Goal: Communication & Community: Answer question/provide support

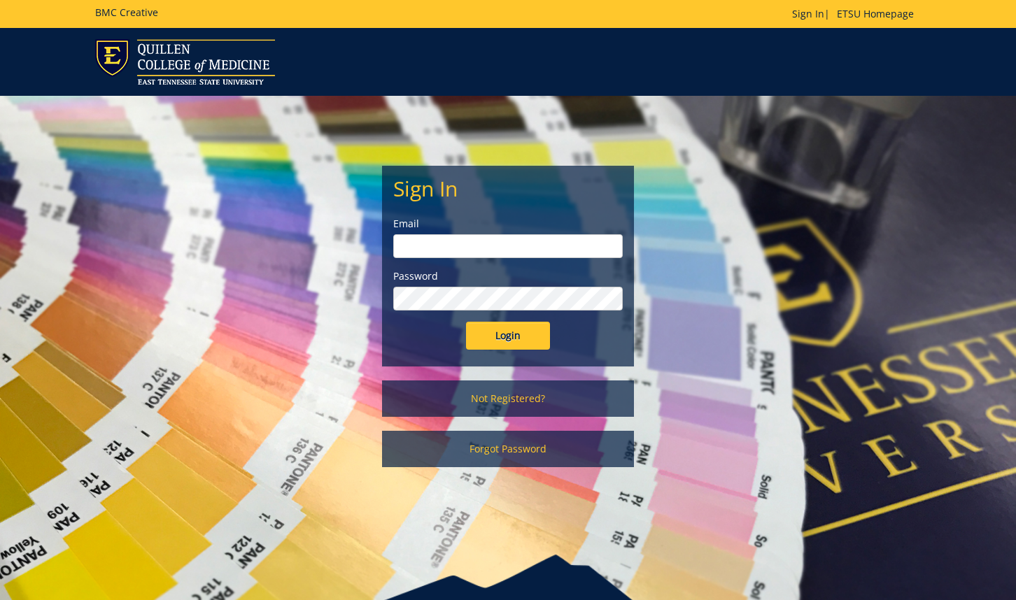
click at [570, 250] on input "email" at bounding box center [508, 246] width 230 height 24
type input "[EMAIL_ADDRESS][DOMAIN_NAME]"
click at [413, 342] on div "Login" at bounding box center [508, 336] width 230 height 28
click at [513, 349] on input "Login" at bounding box center [508, 336] width 84 height 28
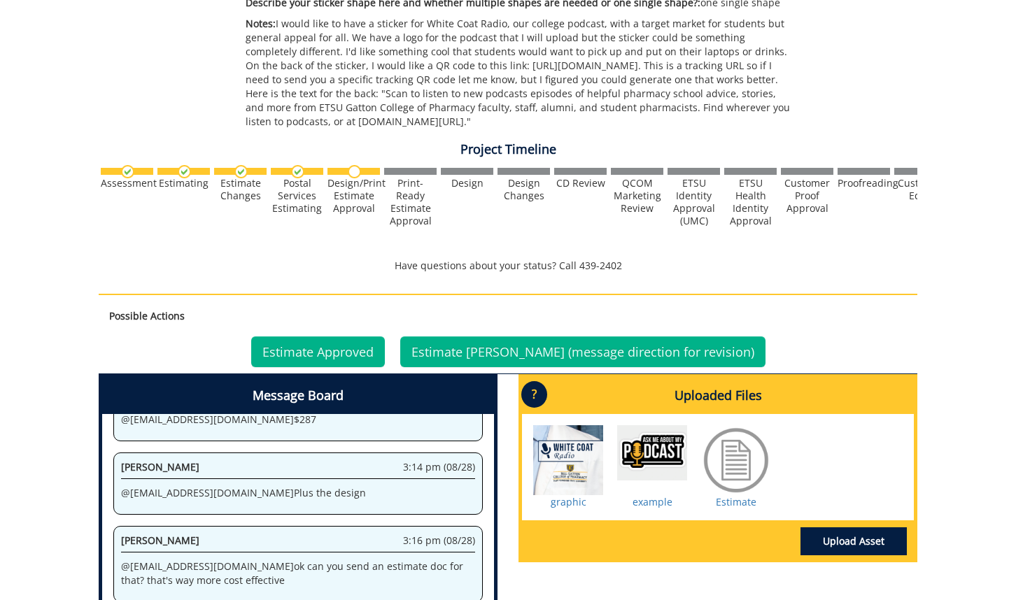
scroll to position [649, 0]
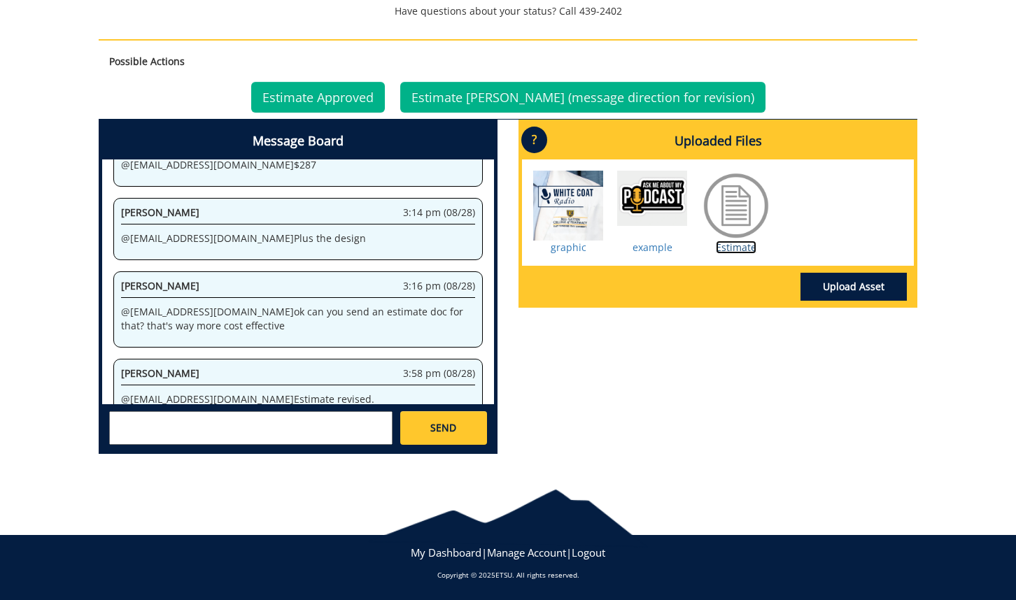
click at [722, 246] on link "Estimate" at bounding box center [736, 247] width 41 height 13
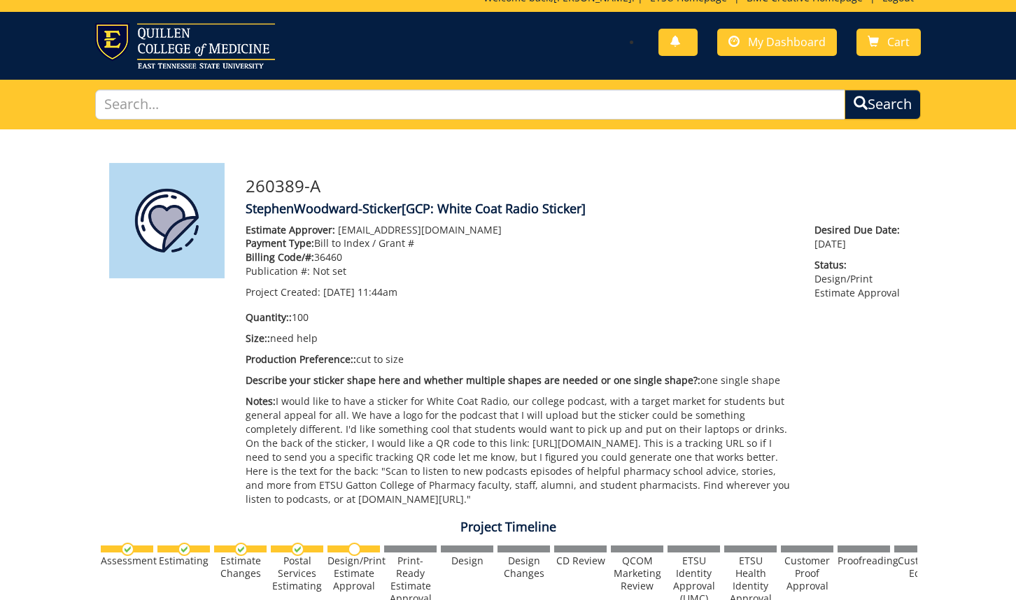
scroll to position [0, 0]
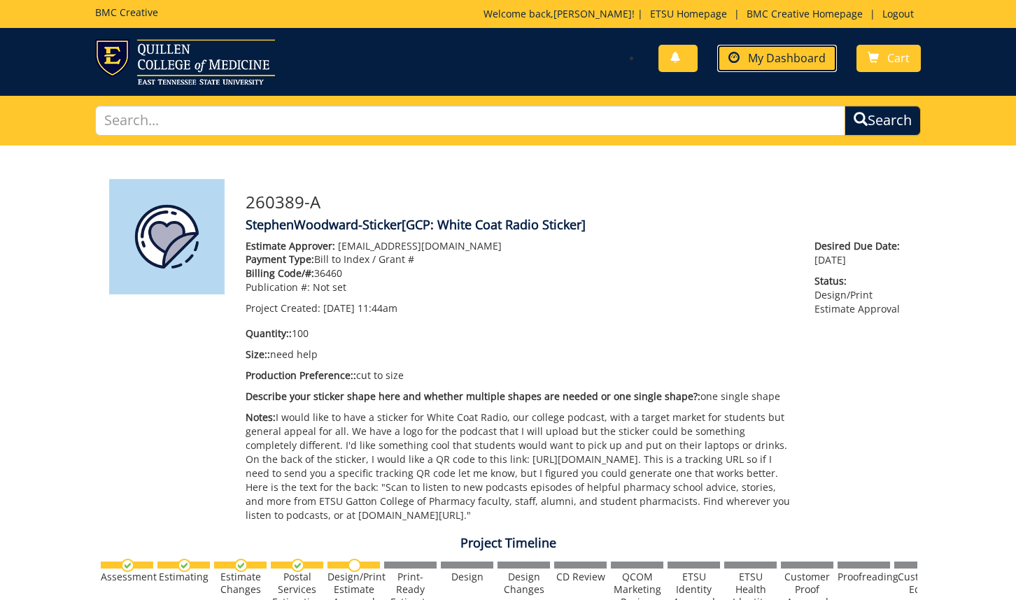
click at [788, 62] on span "My Dashboard" at bounding box center [787, 57] width 78 height 15
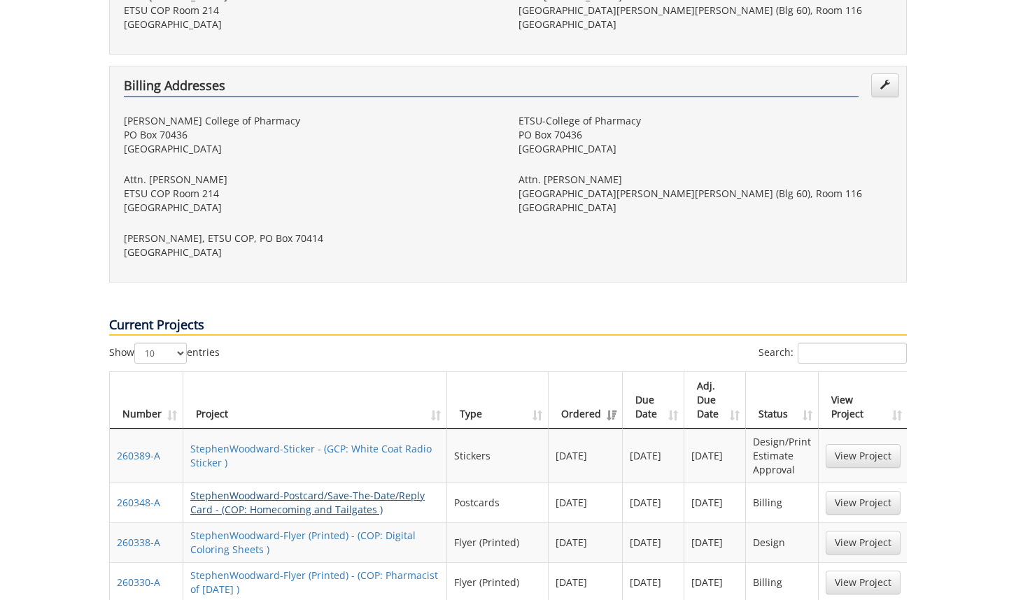
scroll to position [624, 0]
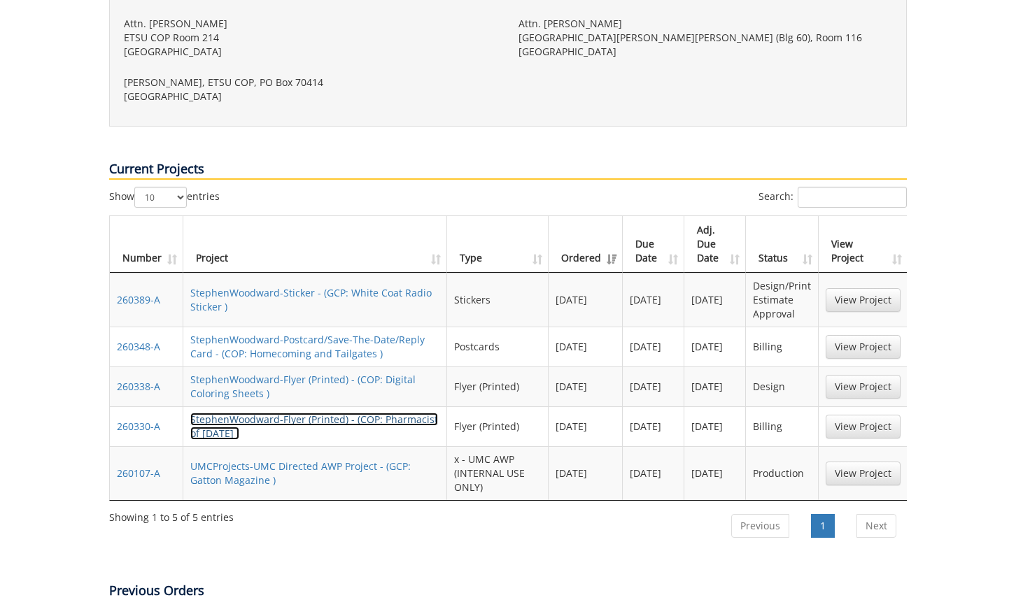
click at [348, 413] on link "StephenWoodward-Flyer (Printed) - (COP: Pharmacist of [DATE] )" at bounding box center [314, 426] width 248 height 27
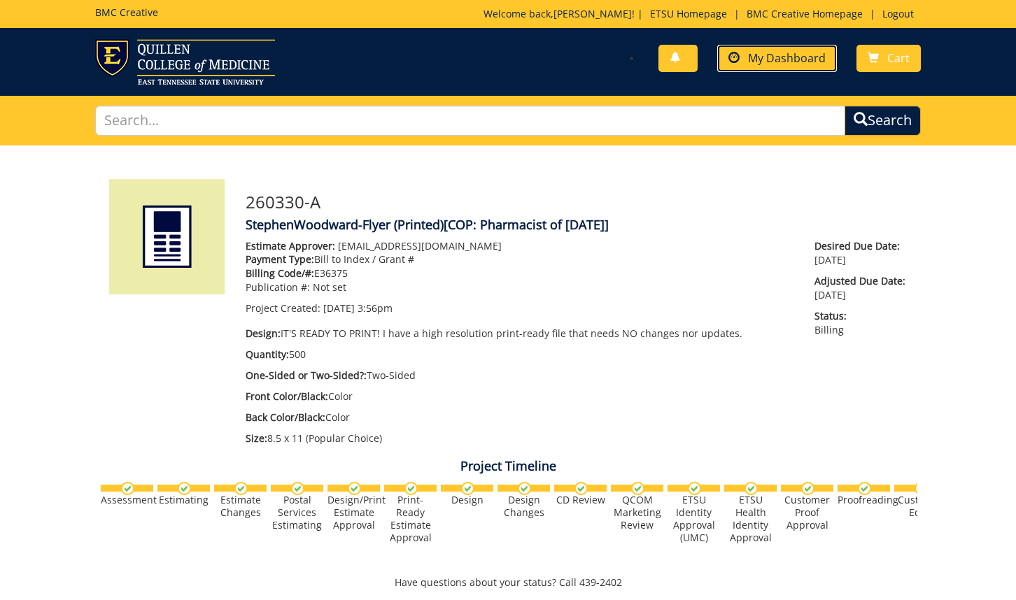
click at [745, 56] on link "My Dashboard" at bounding box center [777, 58] width 120 height 27
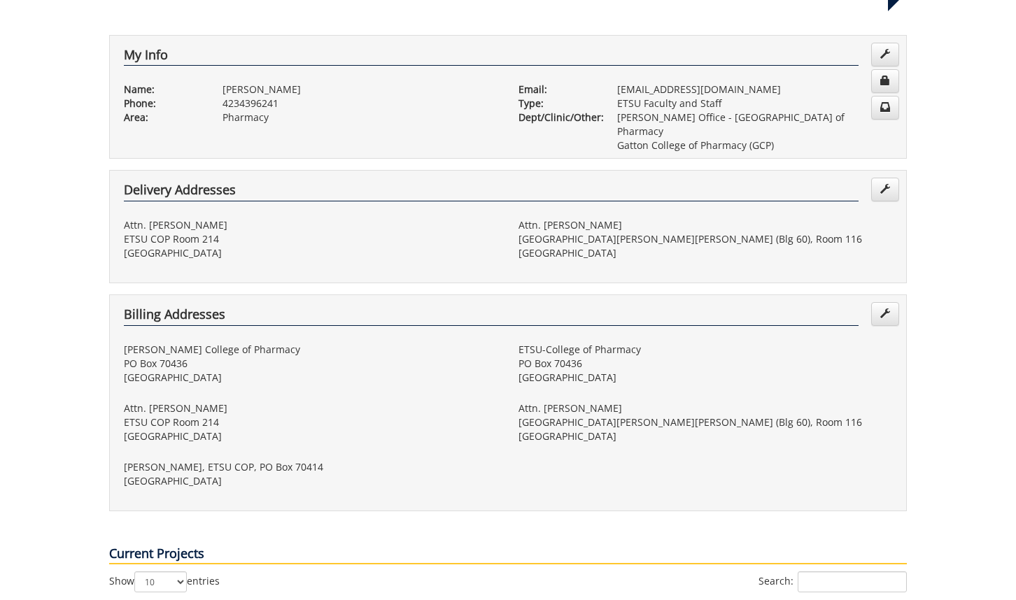
scroll to position [638, 0]
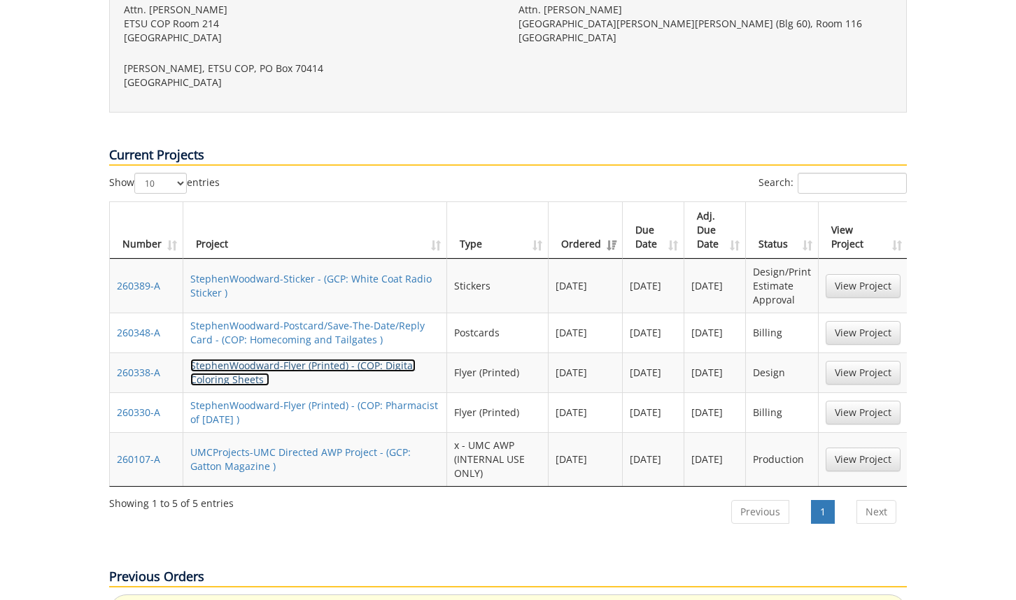
click at [380, 359] on link "StephenWoodward-Flyer (Printed) - (COP: Digital Coloring Sheets )" at bounding box center [302, 372] width 225 height 27
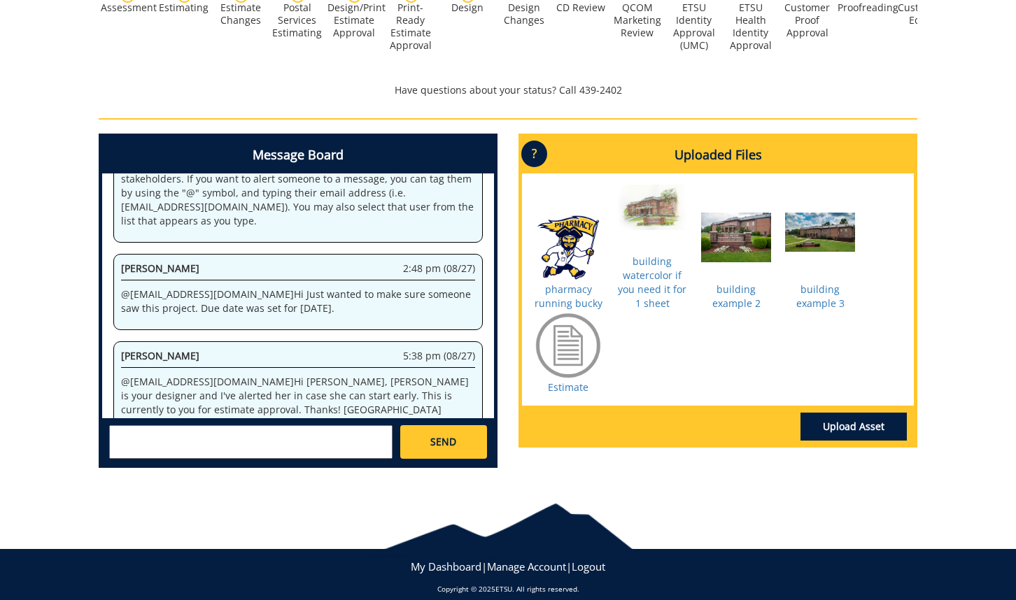
scroll to position [85, 0]
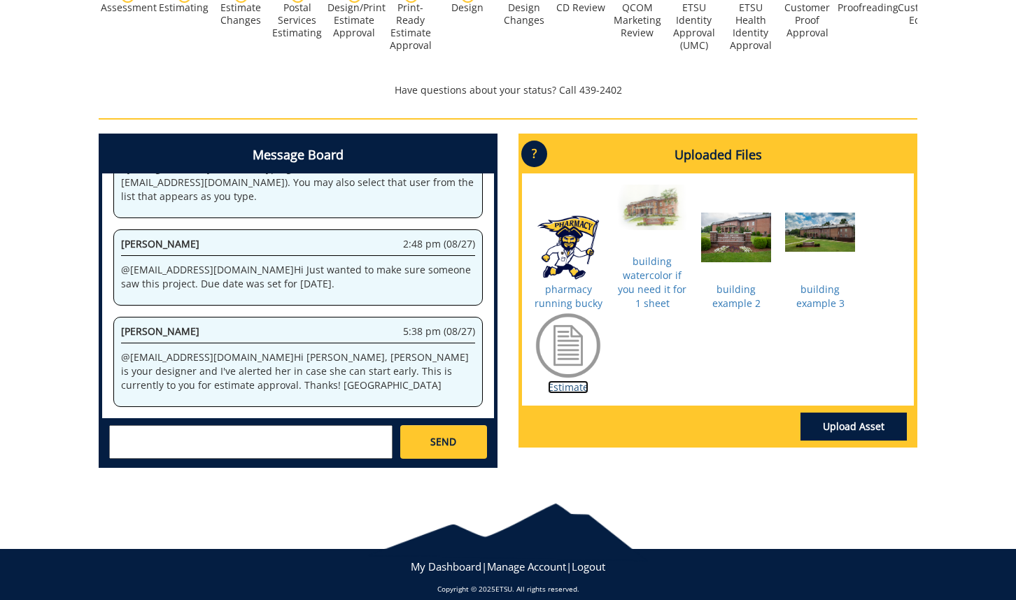
click at [550, 381] on link "Estimate" at bounding box center [568, 387] width 41 height 13
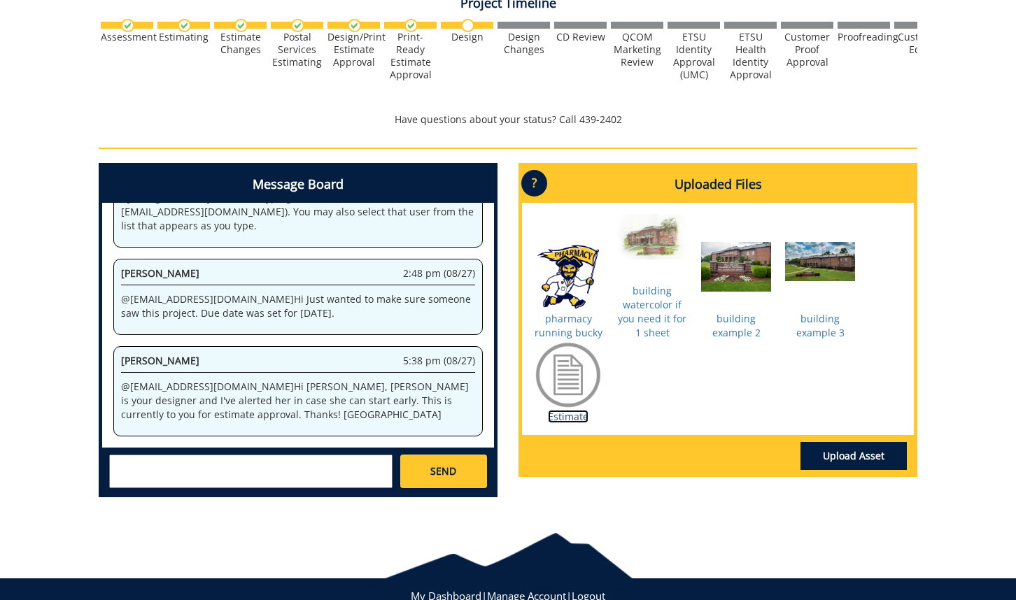
scroll to position [591, 0]
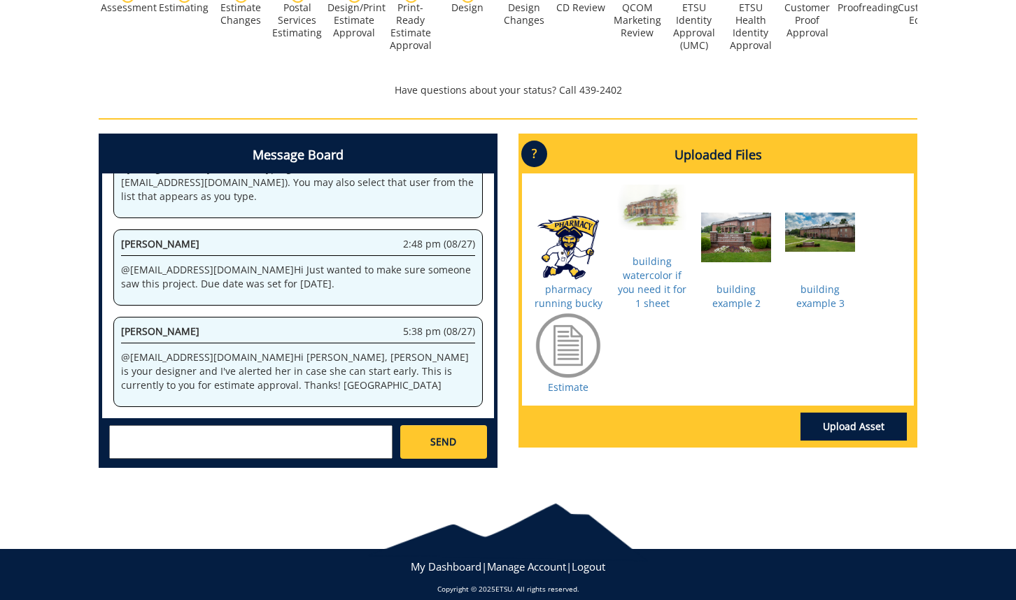
click at [183, 443] on textarea at bounding box center [250, 443] width 283 height 34
click at [183, 426] on textarea at bounding box center [250, 443] width 283 height 34
type textarea "@fair@mail.etsu.edu Thanks, Jill. I see the due date was changed to Aug. 28, bu…"
click at [495, 431] on div "Message Board System 12:07 pm (08/21) Welcome to the Project Messenger. All mes…" at bounding box center [298, 301] width 399 height 335
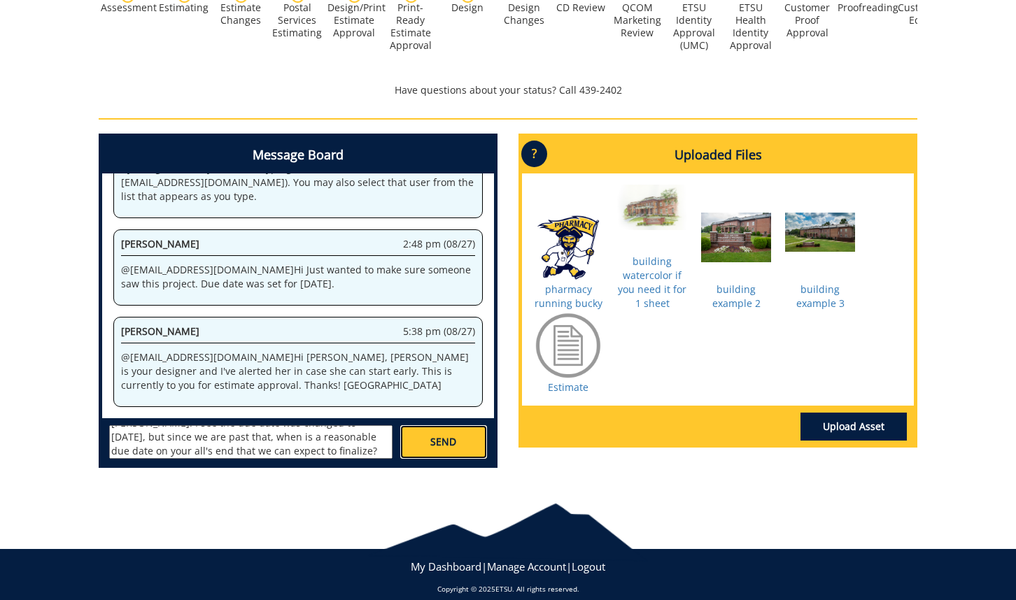
click at [463, 432] on link "SEND" at bounding box center [443, 443] width 87 height 34
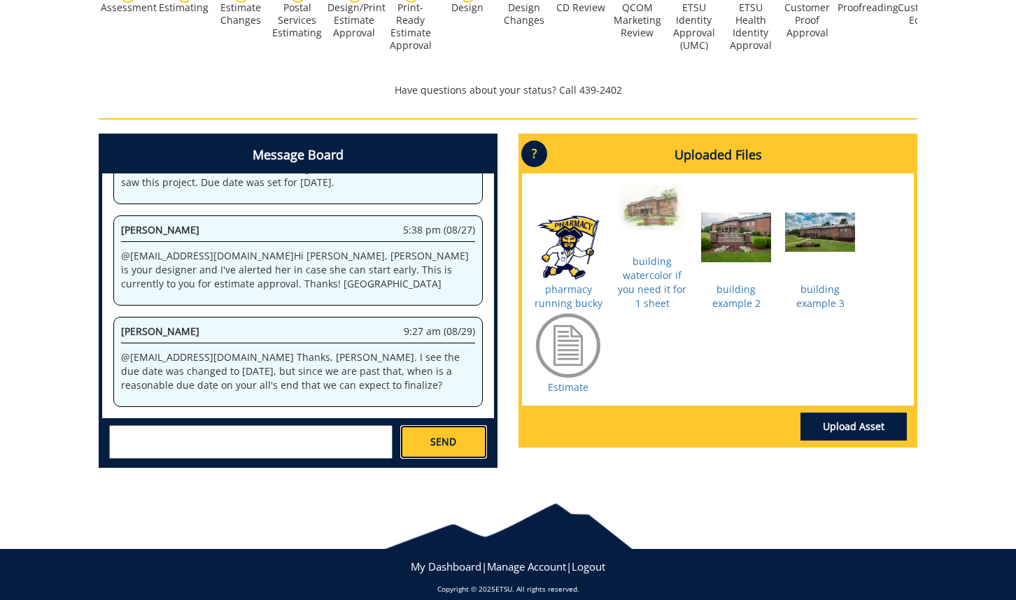
scroll to position [1026, 0]
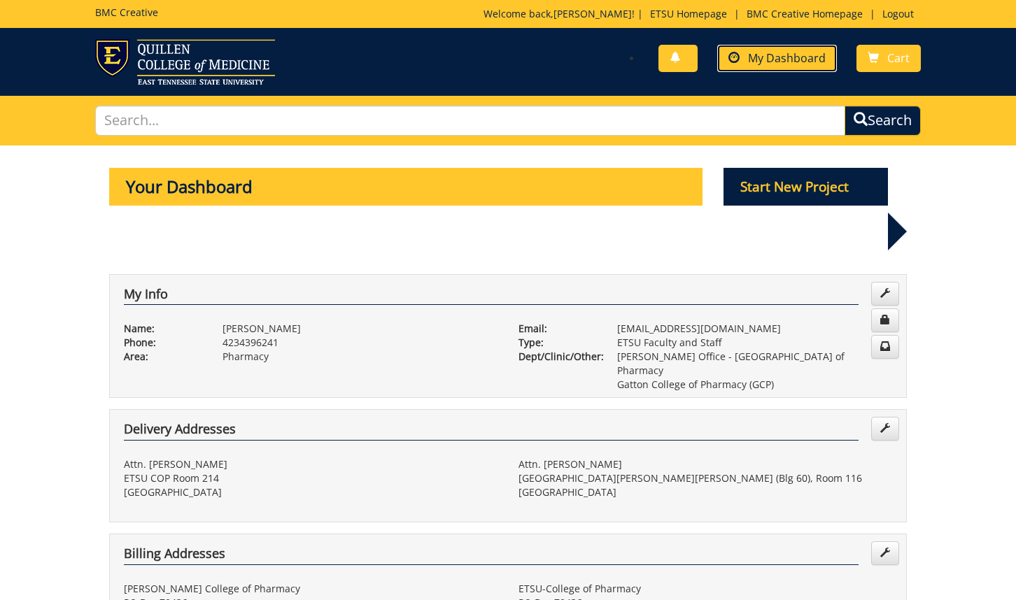
click at [775, 71] on link "My Dashboard" at bounding box center [777, 58] width 120 height 27
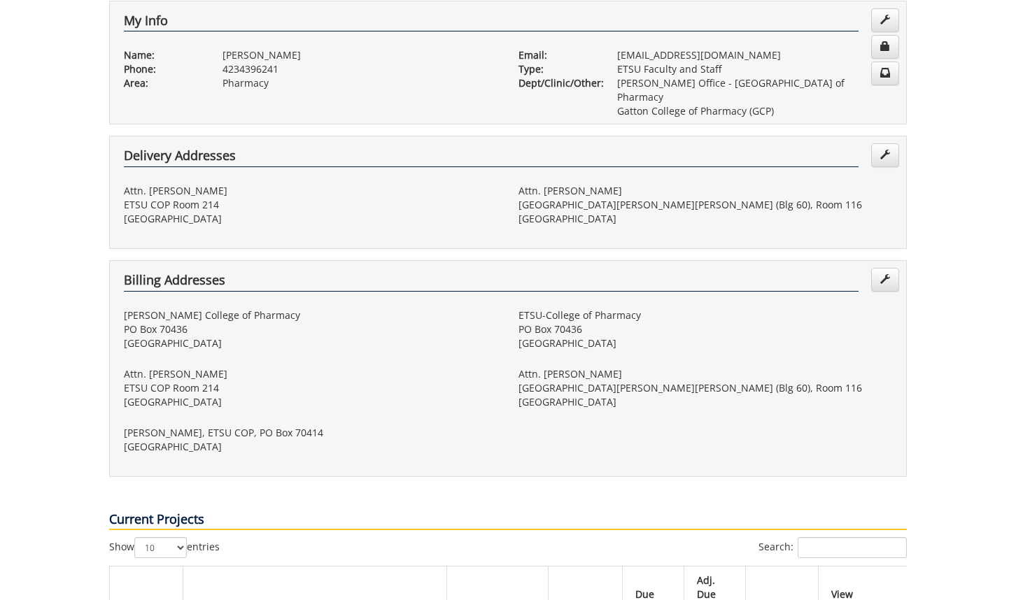
scroll to position [631, 0]
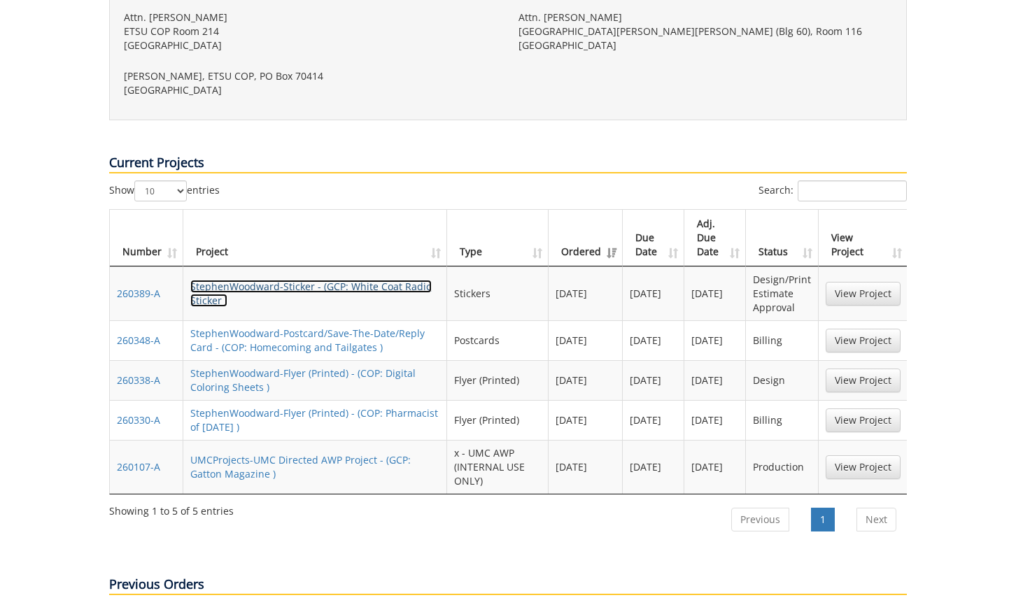
click at [360, 280] on link "StephenWoodward-Sticker - (GCP: White Coat Radio Sticker )" at bounding box center [310, 293] width 241 height 27
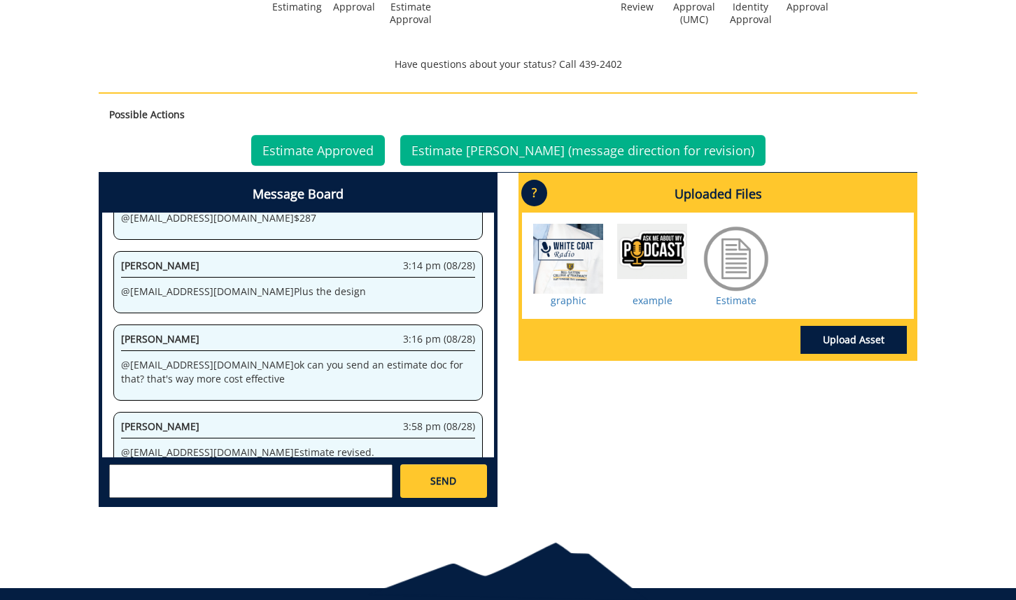
scroll to position [597, 0]
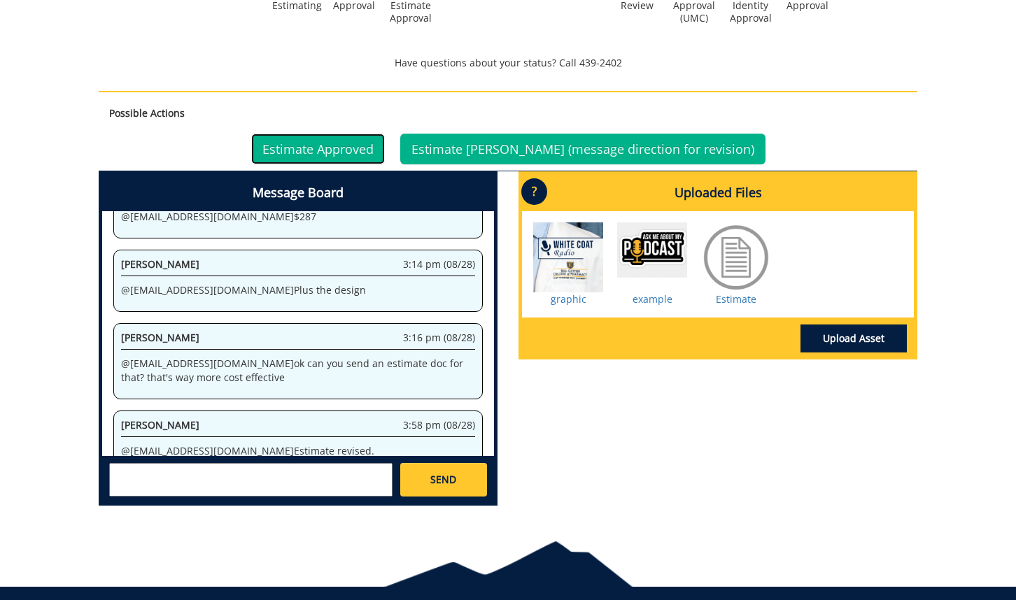
click at [385, 157] on link "Estimate Approved" at bounding box center [318, 149] width 134 height 31
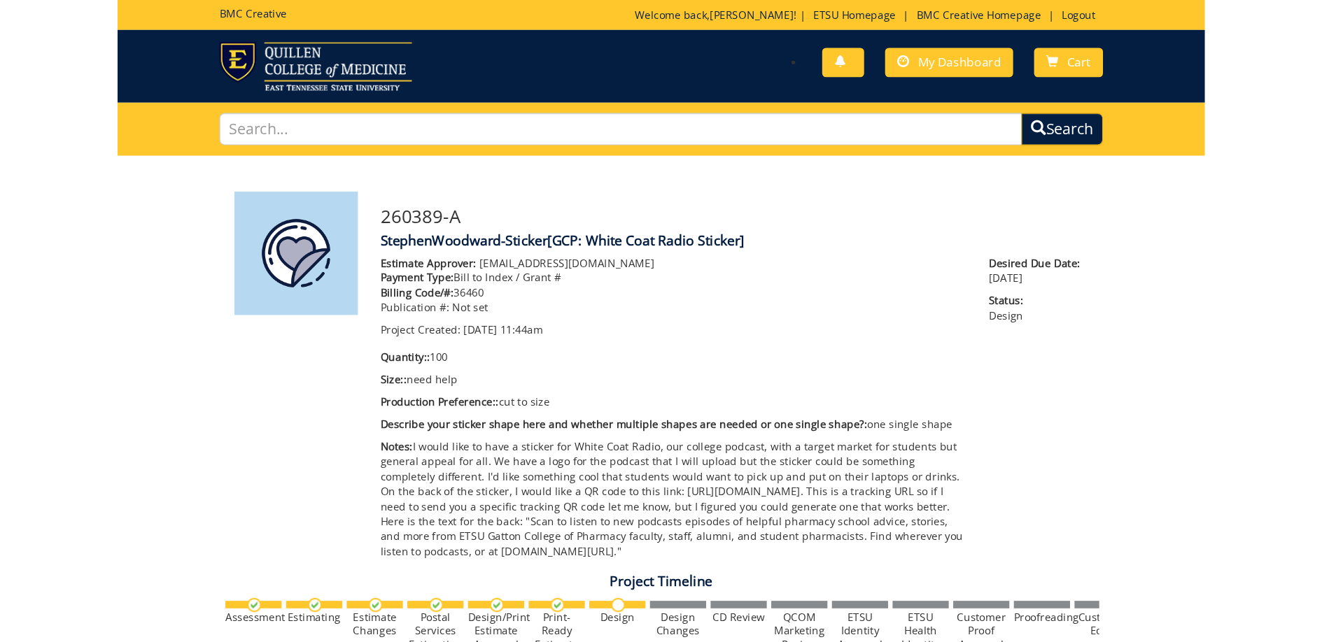
scroll to position [799, 0]
